Goal: Task Accomplishment & Management: Manage account settings

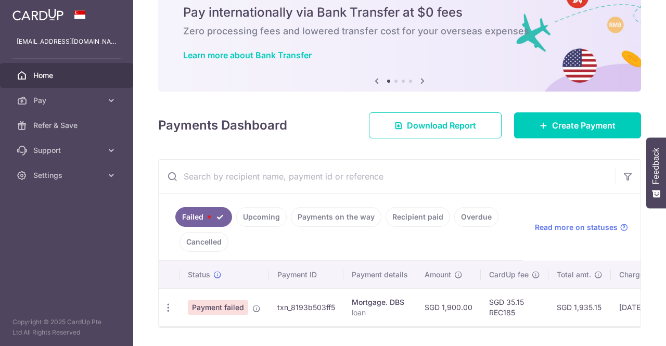
scroll to position [75, 0]
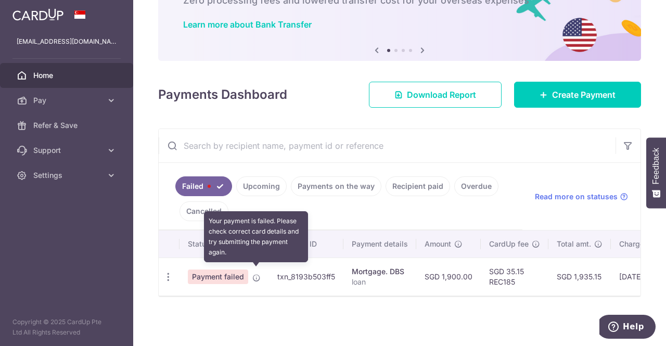
click at [257, 274] on icon at bounding box center [256, 278] width 8 height 8
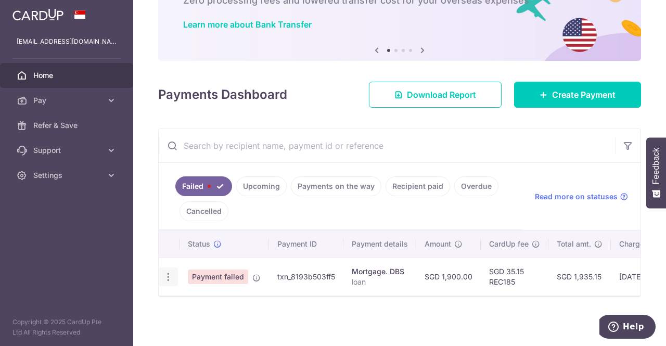
click at [168, 277] on icon "button" at bounding box center [168, 277] width 11 height 11
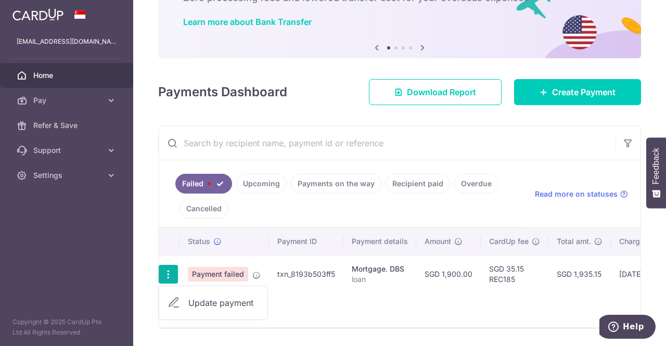
click at [202, 298] on span "Update payment" at bounding box center [223, 303] width 71 height 12
radio input "true"
type input "1,900.00"
type input "loan"
type input "REC185"
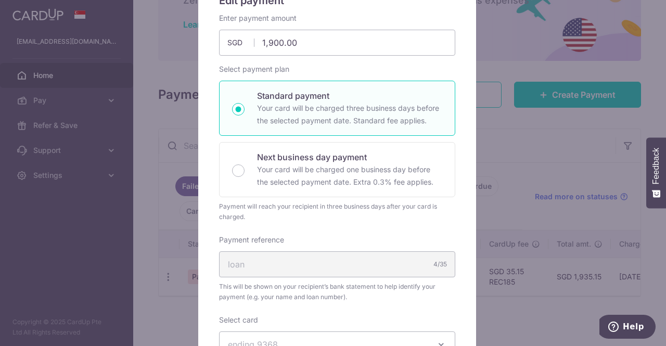
scroll to position [312, 0]
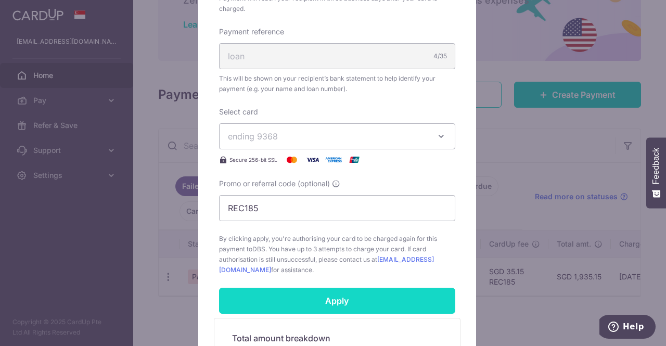
click at [324, 295] on input "Apply" at bounding box center [337, 301] width 236 height 26
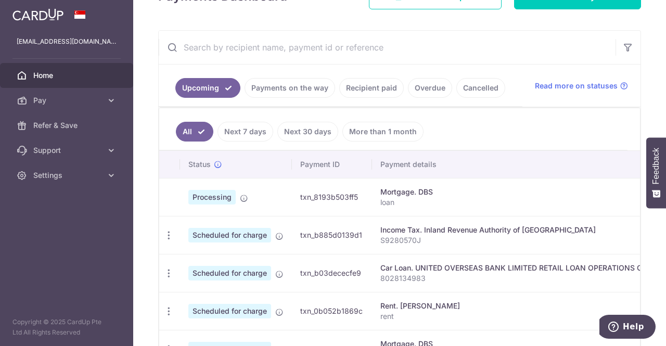
scroll to position [156, 0]
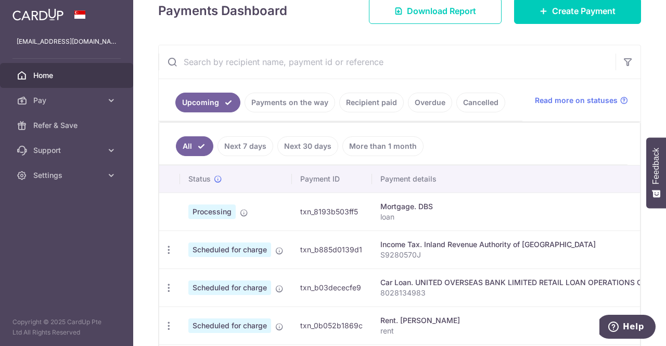
click at [298, 101] on link "Payments on the way" at bounding box center [290, 103] width 91 height 20
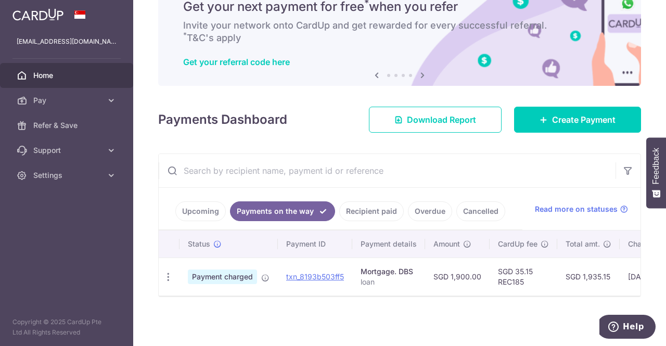
click at [195, 209] on link "Upcoming" at bounding box center [200, 211] width 50 height 20
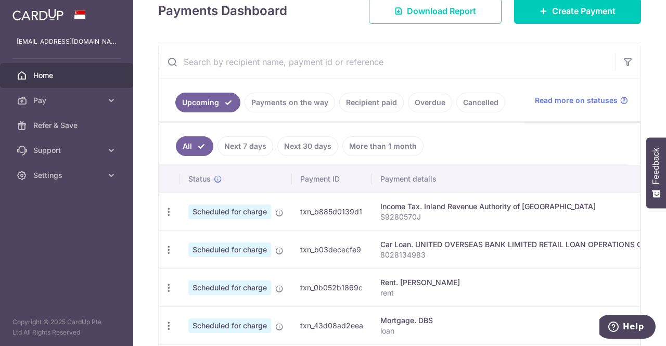
click at [255, 139] on link "Next 7 days" at bounding box center [246, 146] width 56 height 20
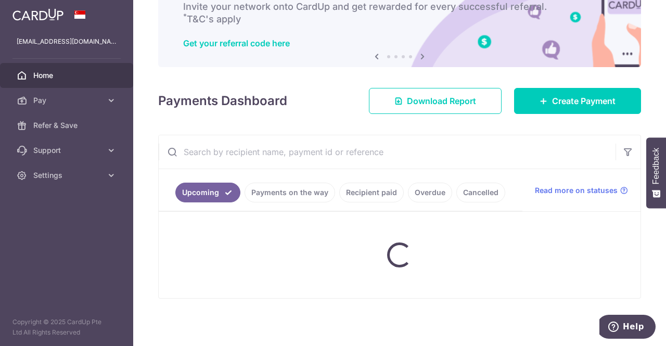
scroll to position [93, 0]
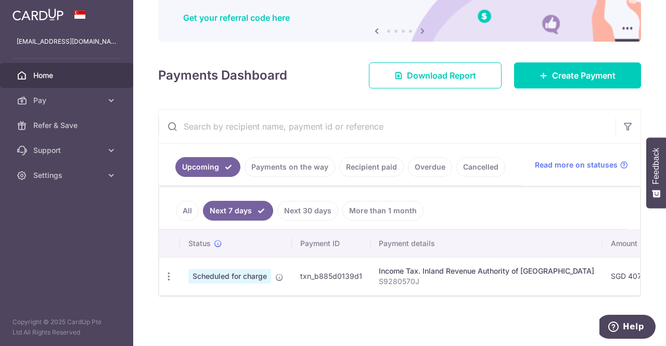
click at [308, 204] on link "Next 30 days" at bounding box center [307, 211] width 61 height 20
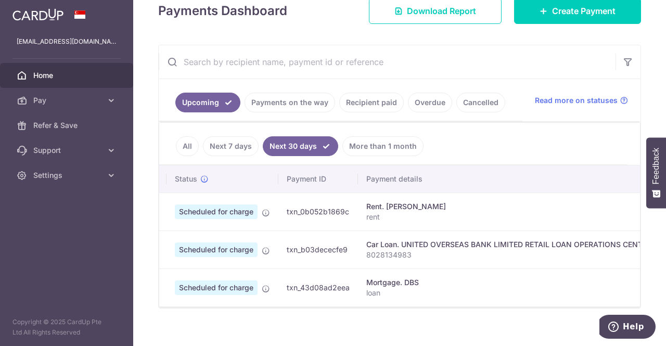
scroll to position [0, 0]
